Goal: Information Seeking & Learning: Learn about a topic

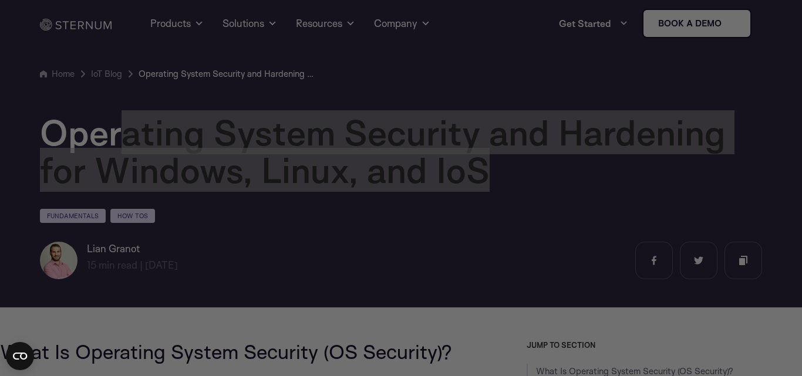
drag, startPoint x: 483, startPoint y: 169, endPoint x: 60, endPoint y: 139, distance: 424.4
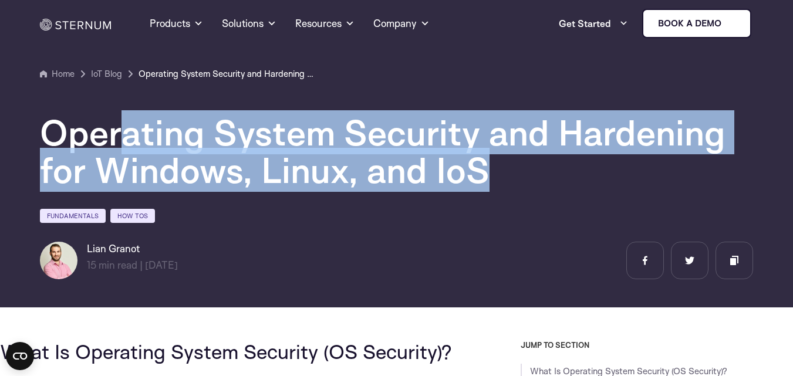
click at [549, 181] on h1 "Operating System Security and Hardening for Windows, Linux, and IoS" at bounding box center [392, 151] width 705 height 75
copy h1 "Operating System Security and Hardening for Windows, Linux, and IoS"
drag, startPoint x: 487, startPoint y: 178, endPoint x: 45, endPoint y: 139, distance: 444.5
click at [45, 139] on h1 "Operating System Security and Hardening for Windows, Linux, and IoS" at bounding box center [392, 151] width 705 height 75
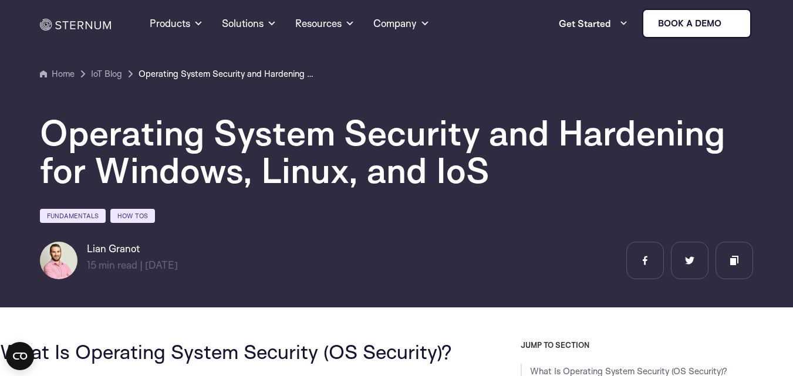
click at [338, 233] on div "Operating System Security and Hardening for Windows, Linux, and IoS Fundamental…" at bounding box center [397, 180] width 732 height 198
copy div "Lian Granot"
drag, startPoint x: 140, startPoint y: 248, endPoint x: 80, endPoint y: 248, distance: 59.9
click at [80, 248] on div "[PERSON_NAME] 15 min read | min read | [DATE]" at bounding box center [143, 261] width 206 height 38
